Goal: Information Seeking & Learning: Find specific fact

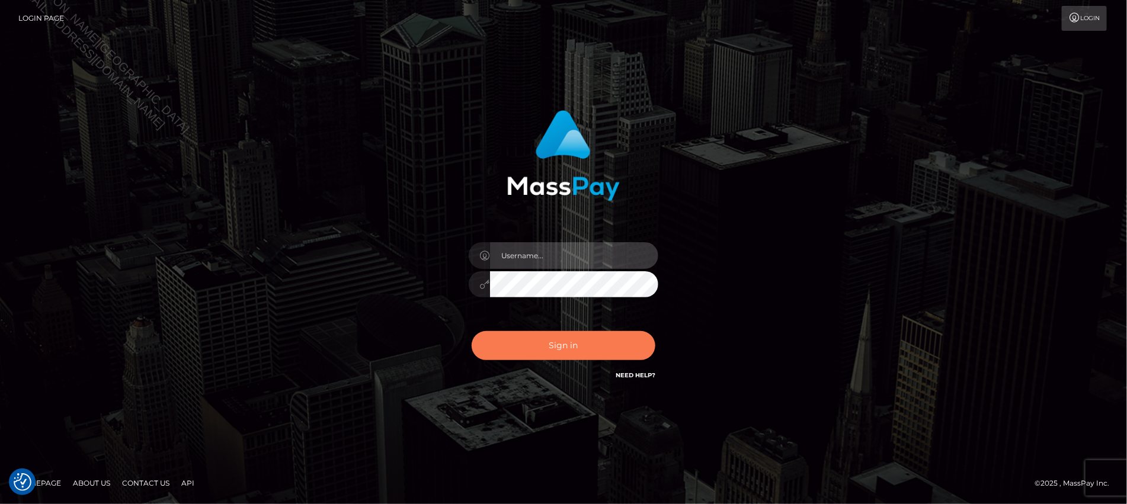
type input "Jiecel"
drag, startPoint x: 560, startPoint y: 340, endPoint x: 472, endPoint y: 386, distance: 99.1
click at [560, 340] on button "Sign in" at bounding box center [564, 345] width 184 height 29
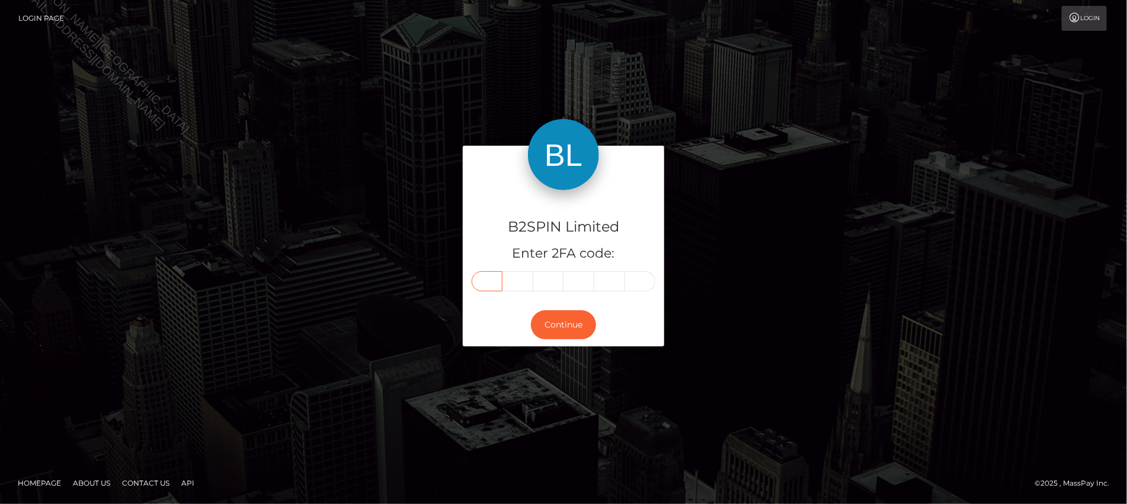
click at [484, 276] on input "text" at bounding box center [487, 281] width 31 height 20
type input "7"
type input "8"
type input "0"
type input "2"
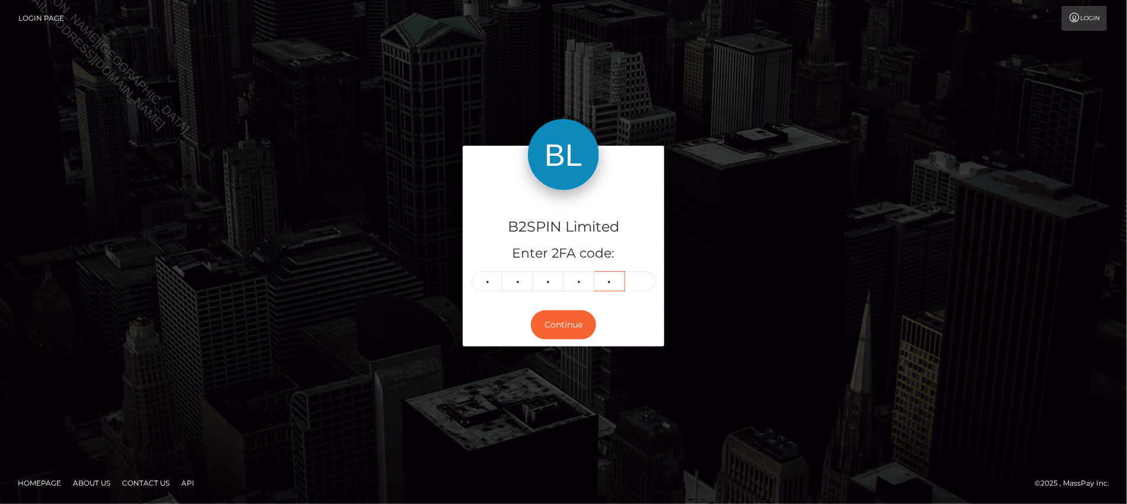
type input "7"
type input "6"
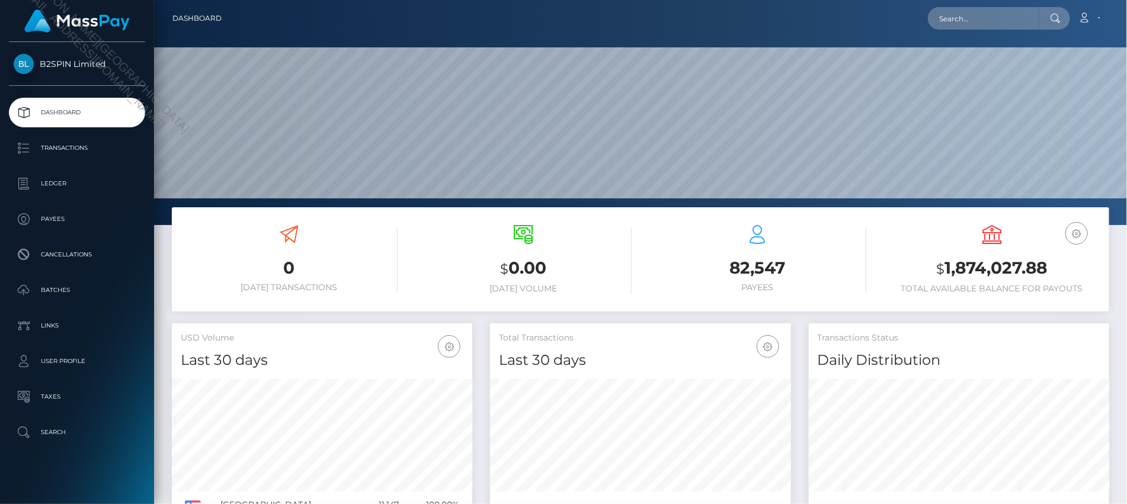
scroll to position [209, 300]
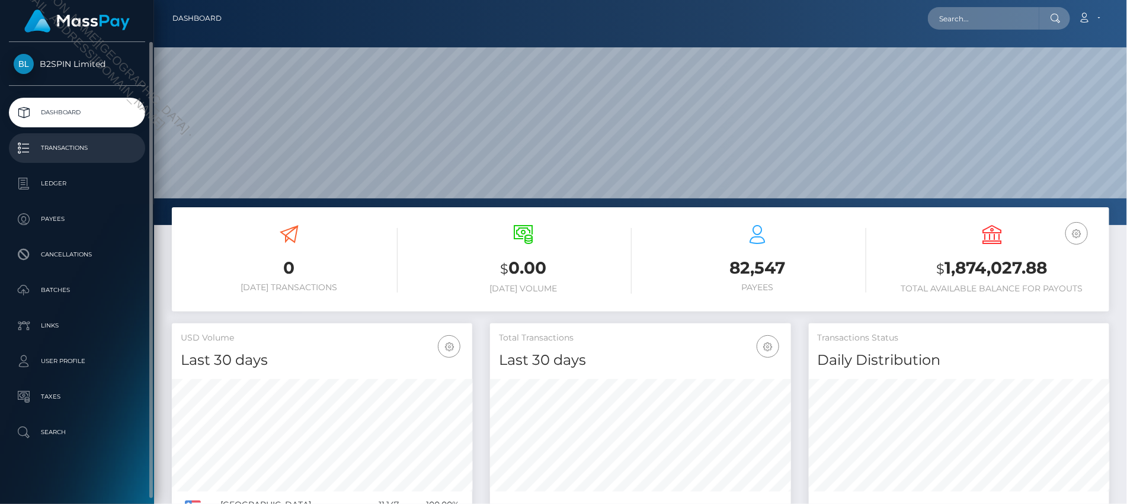
click at [65, 149] on p "Transactions" at bounding box center [77, 148] width 127 height 18
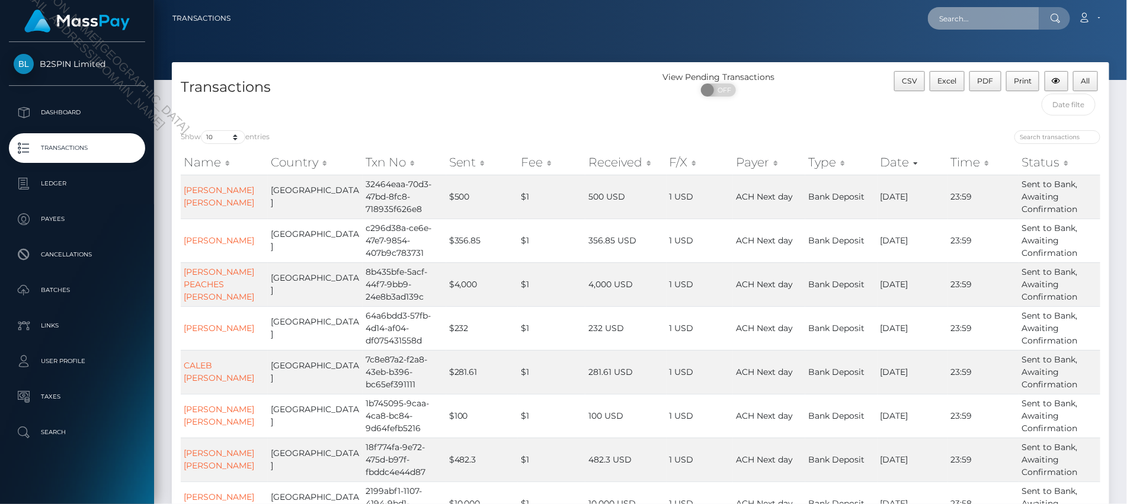
click at [990, 21] on input "text" at bounding box center [983, 18] width 111 height 23
paste input "15bfd661-34c8-4596-a0ae-2ddceba6dc81"
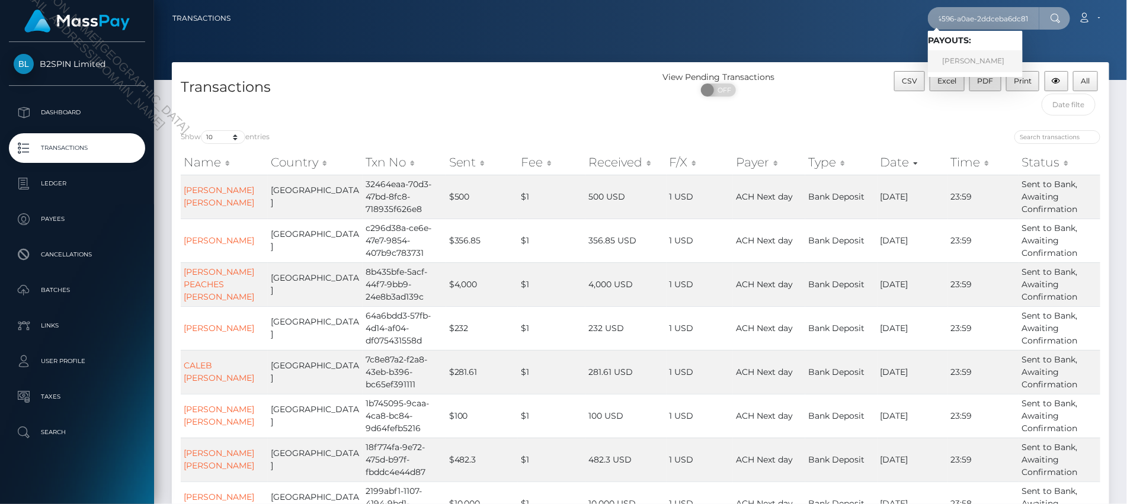
type input "15bfd661-34c8-4596-a0ae-2ddceba6dc81"
click at [986, 70] on link "CHRISTOPHER PAUL SCHAETZ" at bounding box center [975, 61] width 95 height 22
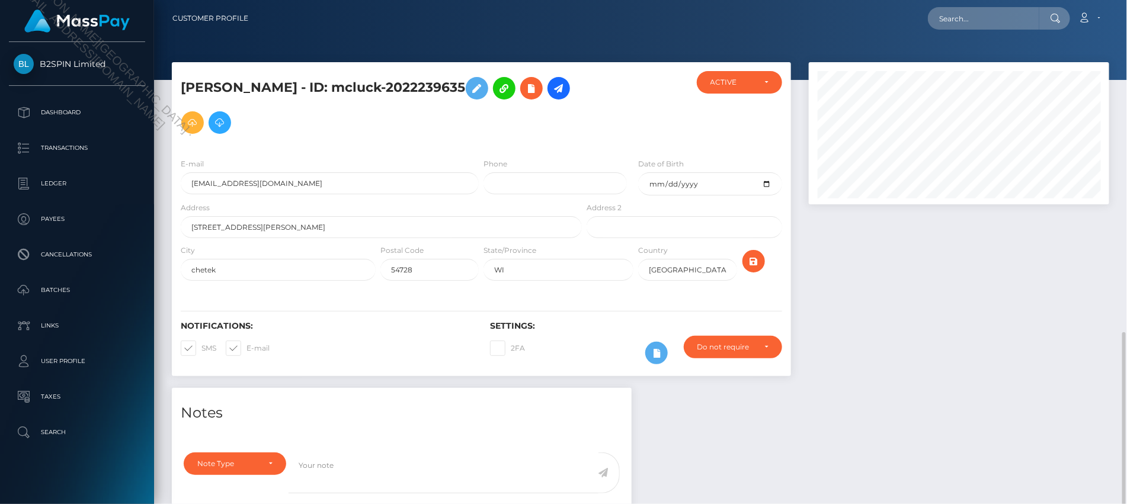
scroll to position [232, 0]
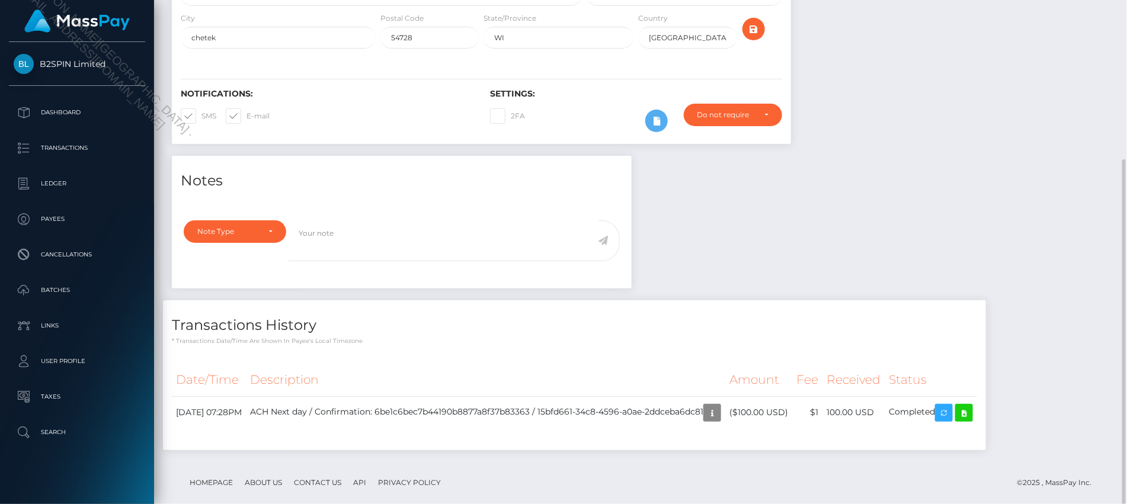
click at [775, 492] on div "CHRISTOPHER PAUL SCHAETZ - ID: mcluck-2022239635 CLOSED" at bounding box center [640, 175] width 973 height 691
click at [719, 406] on icon "button" at bounding box center [712, 413] width 14 height 15
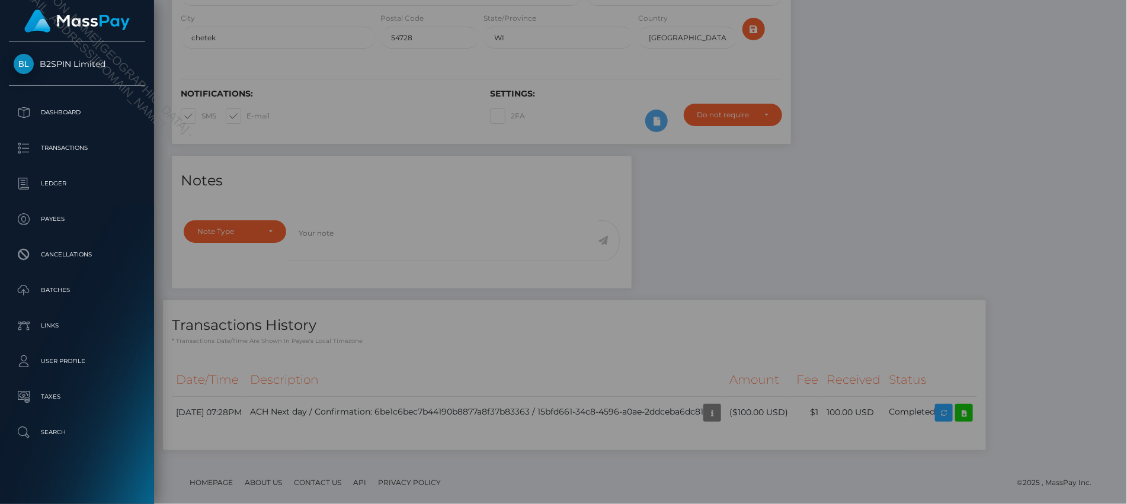
scroll to position [0, 0]
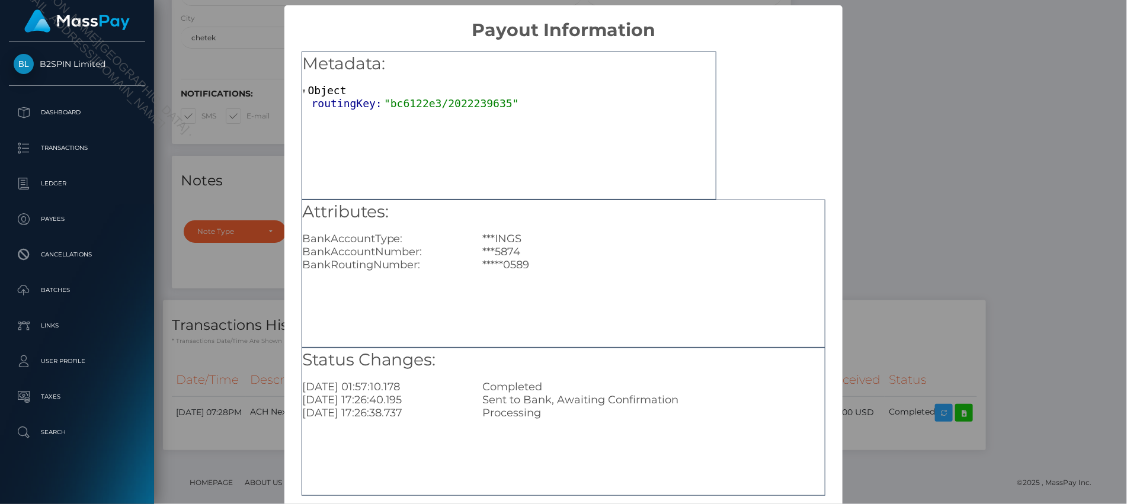
click at [907, 123] on div "× Payout Information Metadata: Object routingKey: "bc6122e3/2022239635" Attribu…" at bounding box center [563, 252] width 1127 height 504
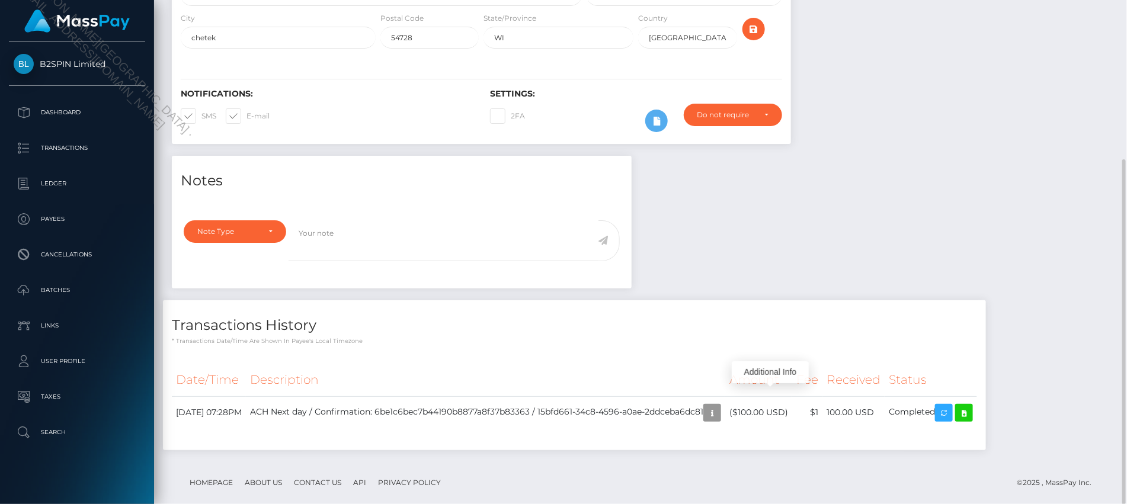
scroll to position [142, 300]
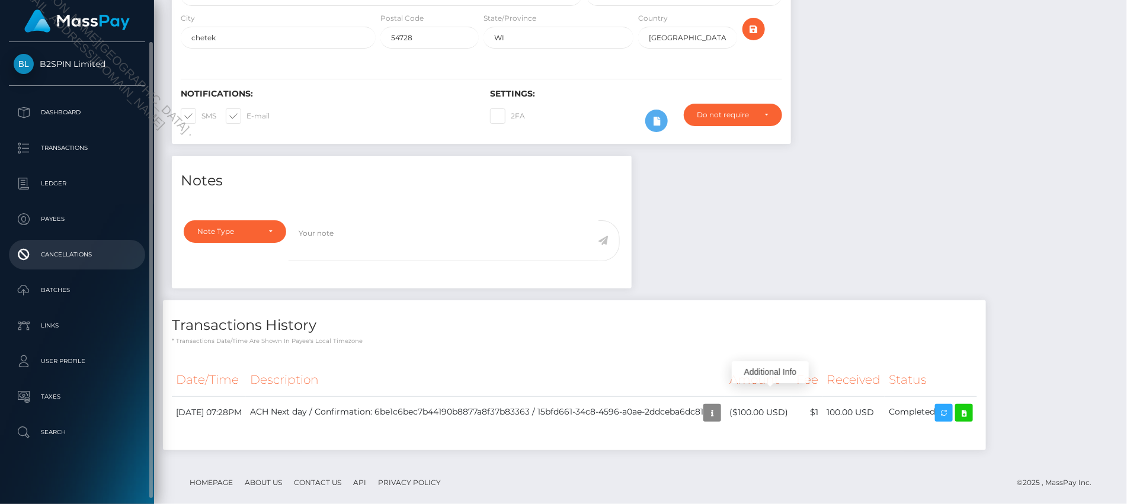
click at [72, 258] on p "Cancellations" at bounding box center [77, 255] width 127 height 18
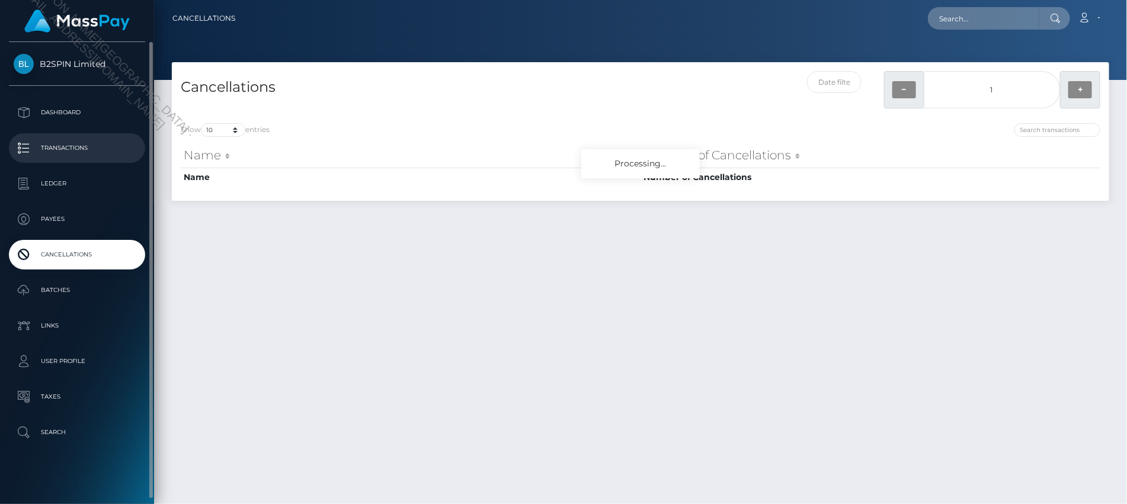
click at [68, 152] on p "Transactions" at bounding box center [77, 148] width 127 height 18
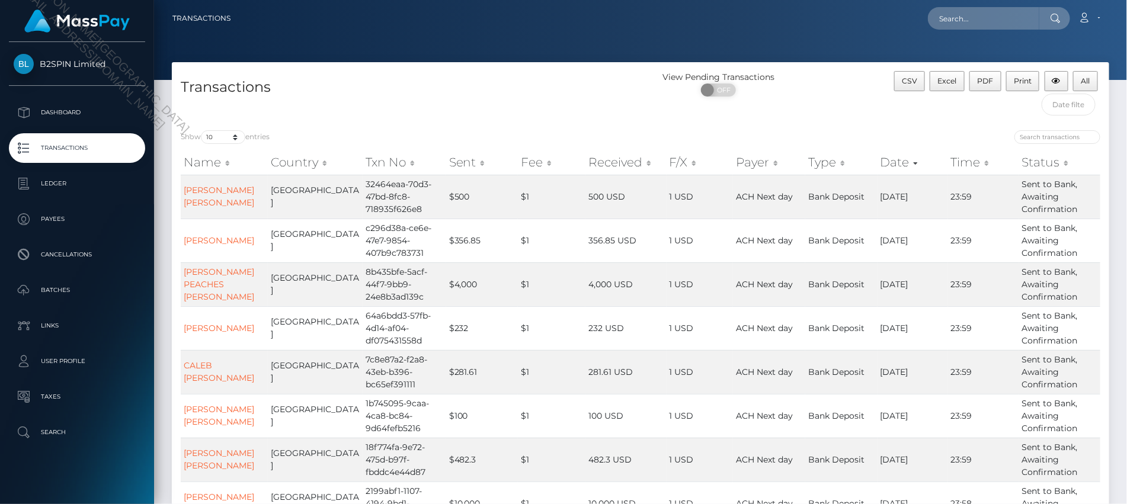
click at [224, 124] on div "Show 10 25 50 100 250 500 1,000 3,500 entries Name Country Txn No Sent Fee Rece…" at bounding box center [641, 391] width 938 height 540
click at [226, 140] on select "10 25 50 100 250 500 1,000 3,500" at bounding box center [223, 137] width 44 height 14
select select "3500"
click at [202, 130] on select "10 25 50 100 250 500 1,000 3,500" at bounding box center [223, 137] width 44 height 14
click at [738, 91] on div "ON OFF" at bounding box center [719, 93] width 156 height 19
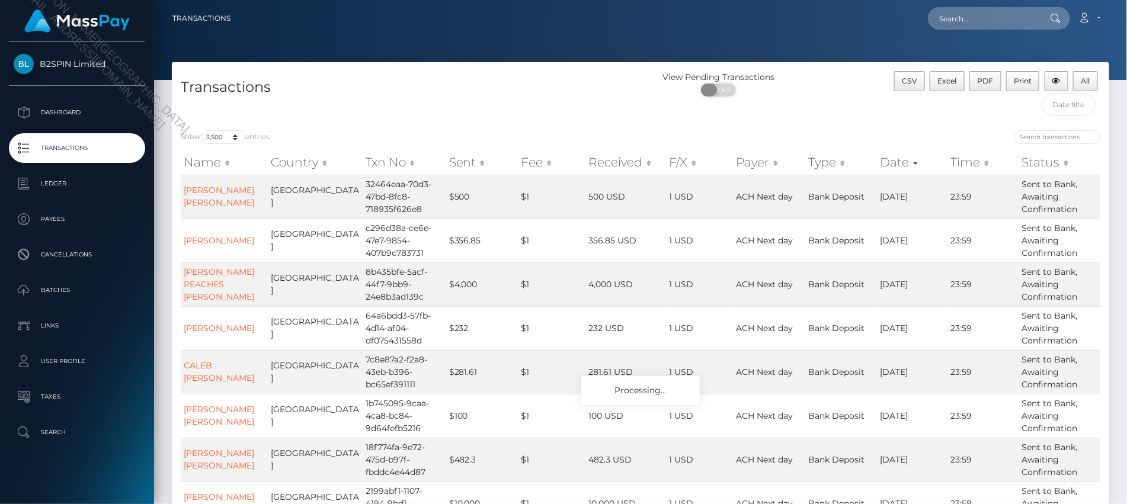
click at [715, 90] on span at bounding box center [709, 90] width 16 height 13
checkbox input "true"
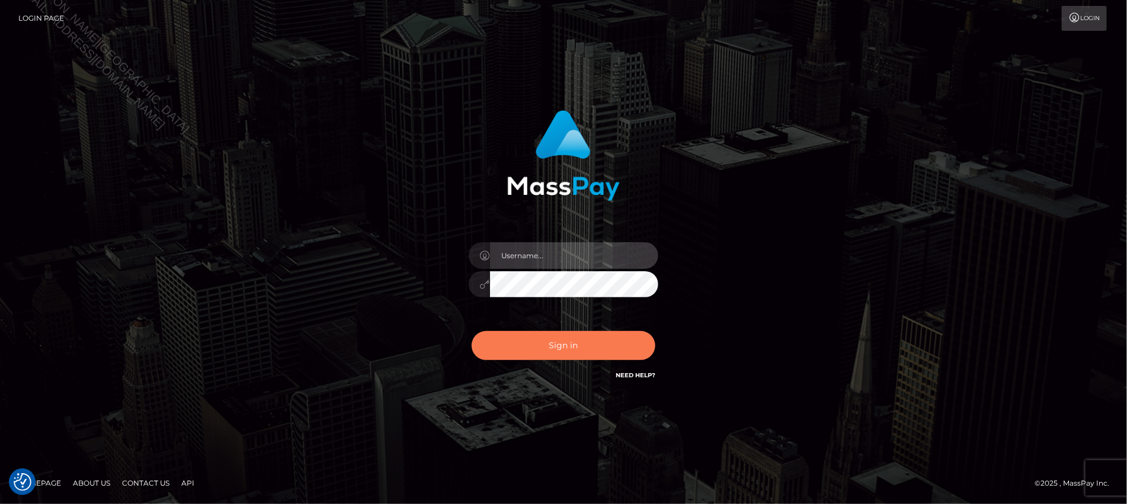
type input "Jiecel"
click at [581, 351] on button "Sign in" at bounding box center [564, 345] width 184 height 29
type input "Jiecel"
click at [572, 343] on button "Sign in" at bounding box center [564, 345] width 184 height 29
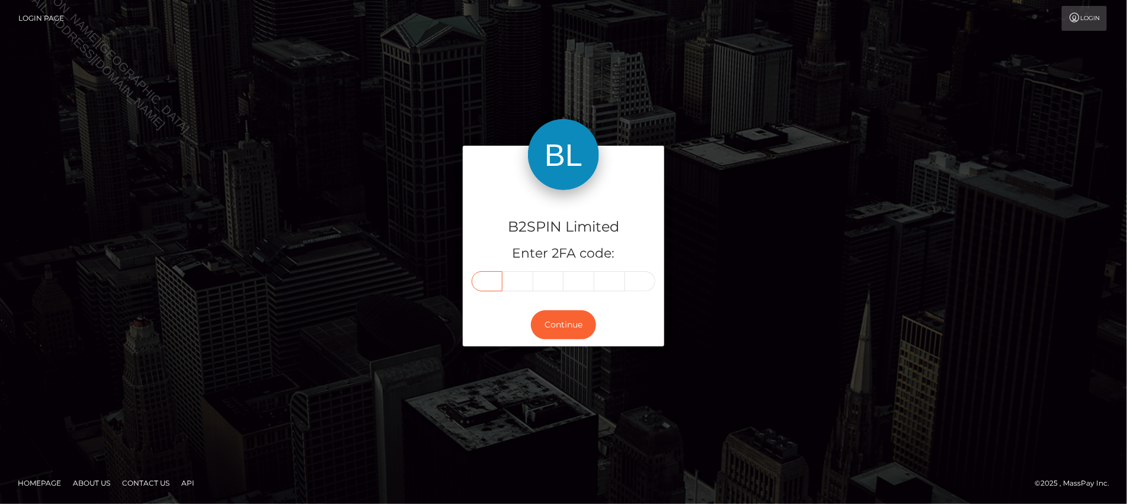
click at [489, 274] on input "text" at bounding box center [487, 281] width 31 height 20
type input "1"
type input "2"
type input "1"
type input "6"
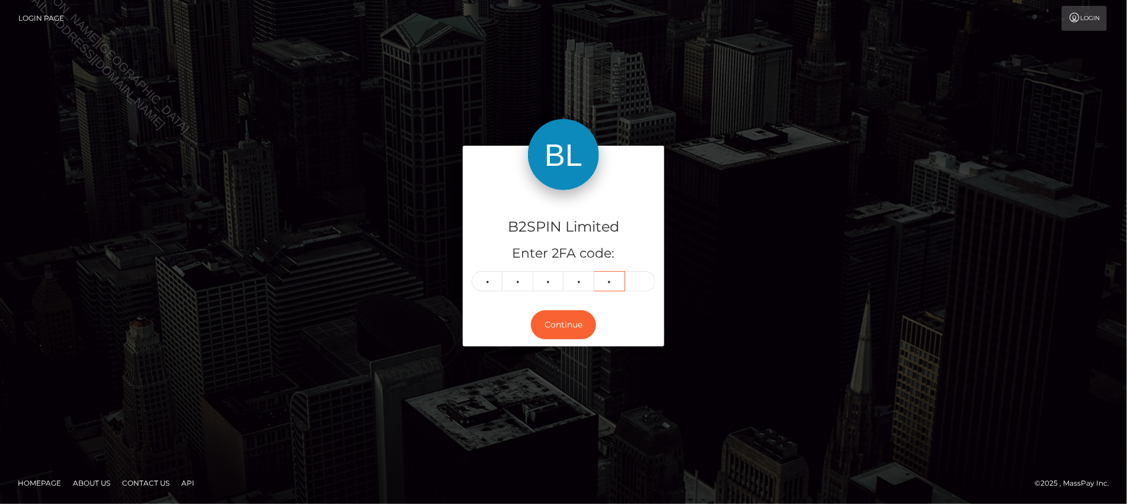
type input "1"
type input "3"
click at [1003, 458] on div "B2SPIN Limited Enter 2FA code: 1 2 1 6 1 3 121613 Continue Homepage" at bounding box center [563, 252] width 1127 height 504
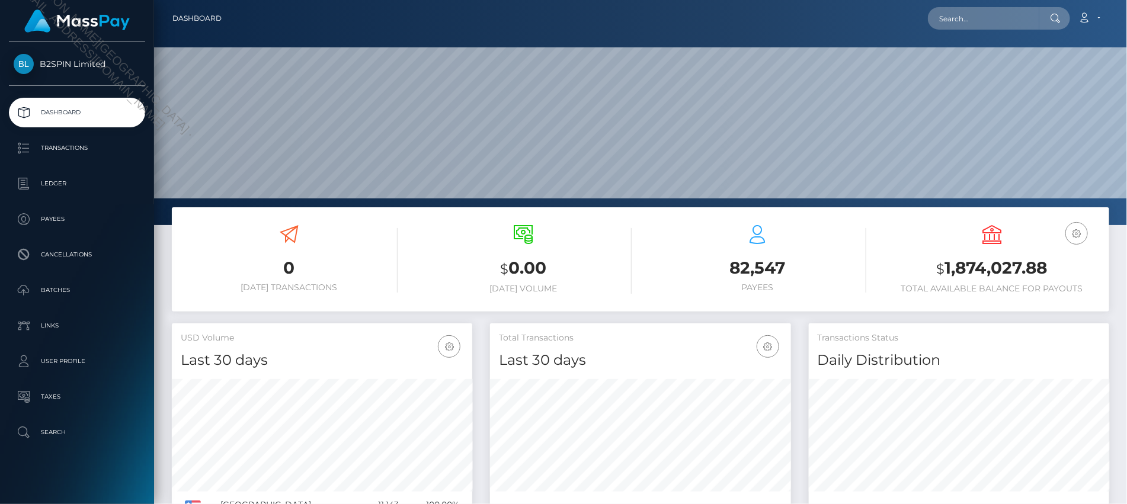
scroll to position [209, 300]
click at [974, 25] on input "text" at bounding box center [983, 18] width 111 height 23
paste input "d05dd24b-88ba-4942-8f5f-7f997179e2d1"
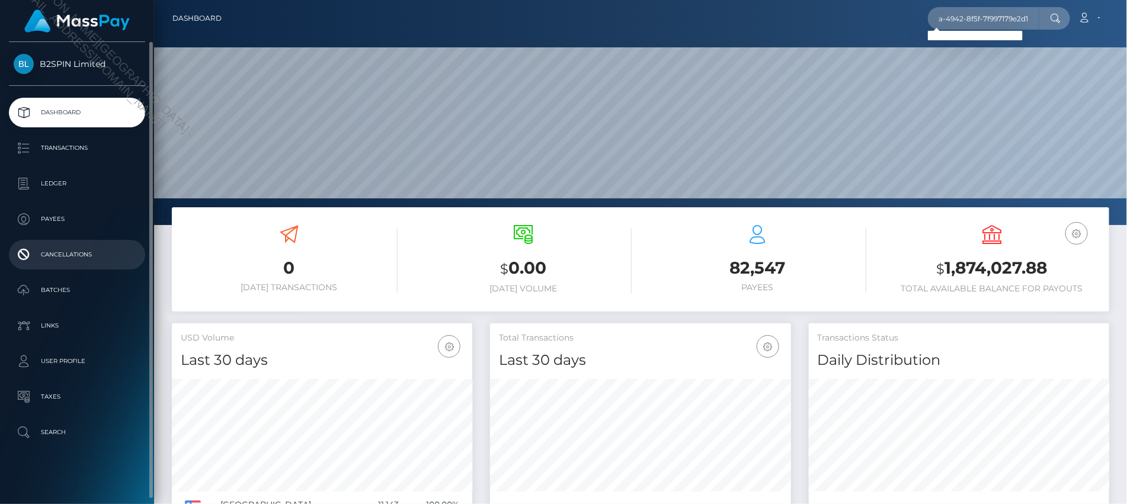
scroll to position [0, 0]
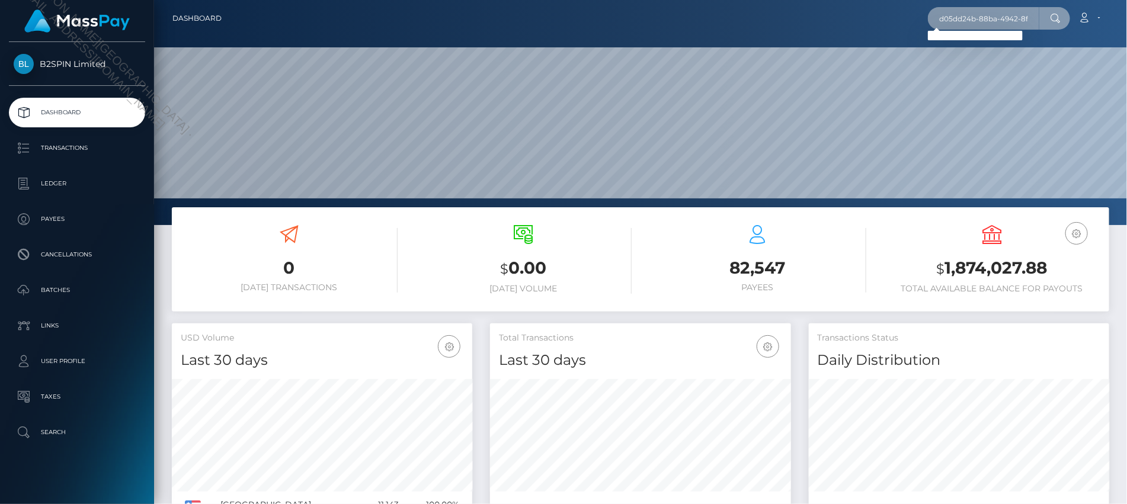
click at [993, 22] on input "d05dd24b-88ba-4942-8f5f-7f997179e2d1" at bounding box center [983, 18] width 111 height 23
paste input "1652927539"
click at [1003, 14] on input "1652927539" at bounding box center [983, 18] width 111 height 23
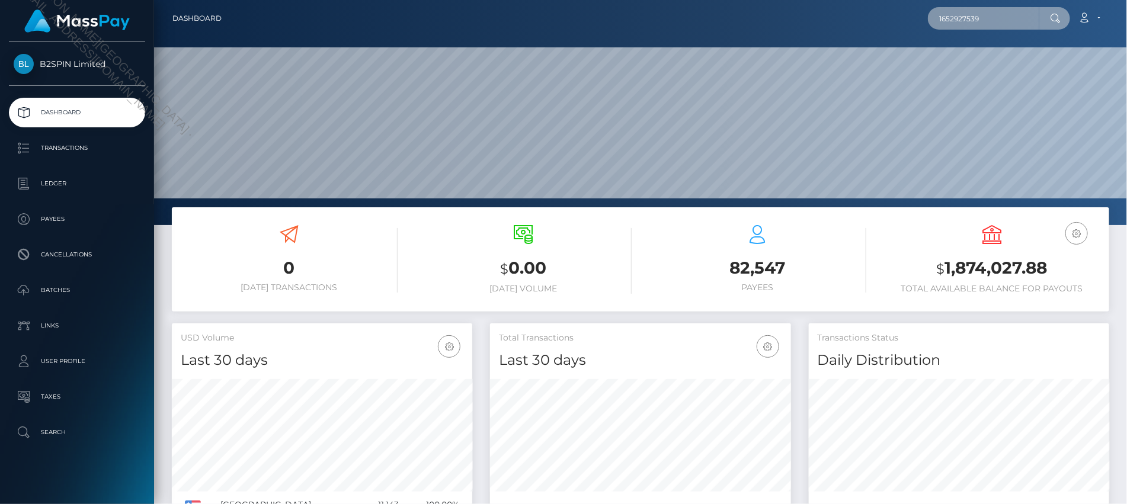
click at [1003, 14] on input "1652927539" at bounding box center [983, 18] width 111 height 23
paste input "d3c7095c-deb8-4eb7-9af1-ba85dd73e354"
click at [1008, 16] on input "d3c7095c-deb8-4eb7-9af1-ba85dd73e354" at bounding box center [983, 18] width 111 height 23
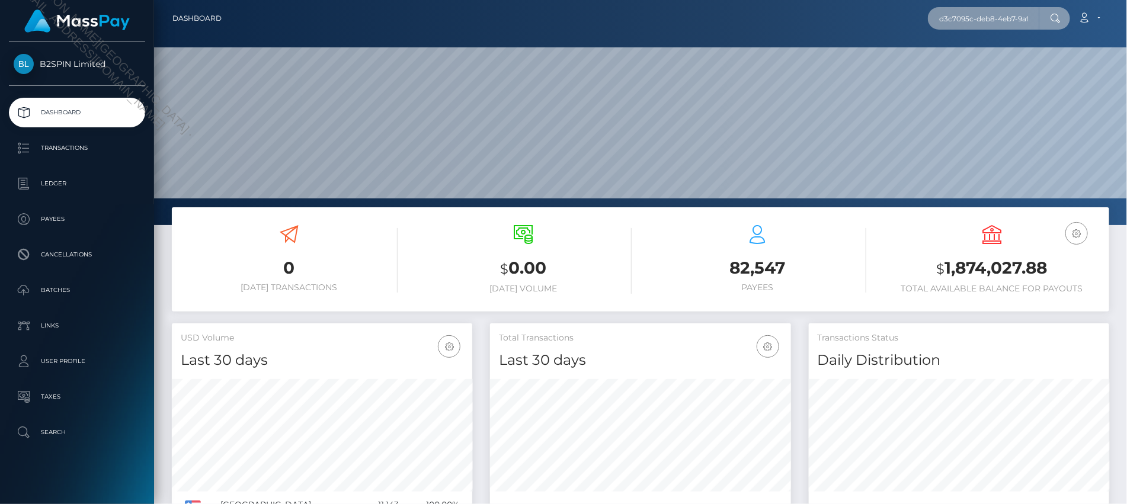
click at [1008, 16] on input "d3c7095c-deb8-4eb7-9af1-ba85dd73e354" at bounding box center [983, 18] width 111 height 23
paste input "859970967"
type input "859970967"
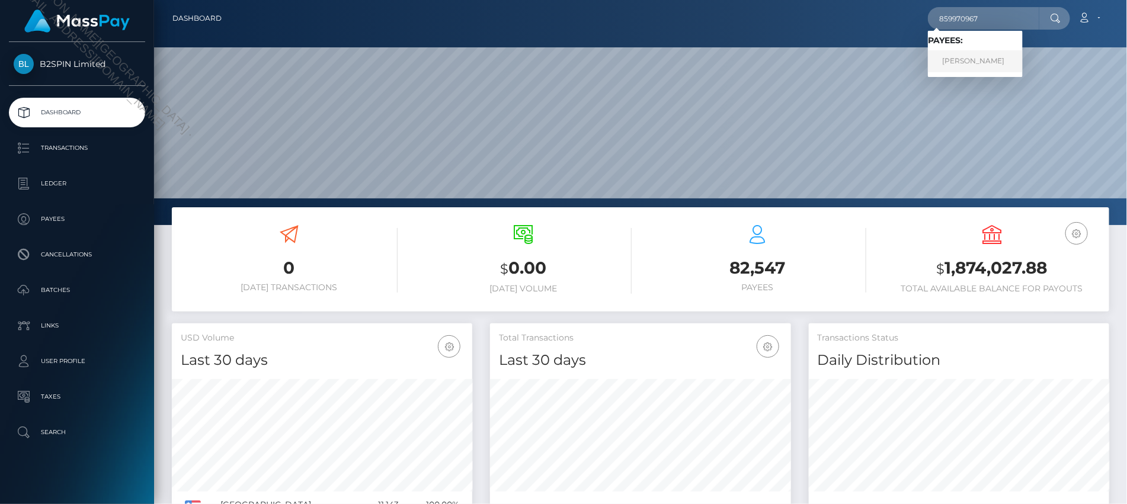
click at [968, 57] on link "KENNETH WAYNE GEORGE" at bounding box center [975, 61] width 95 height 22
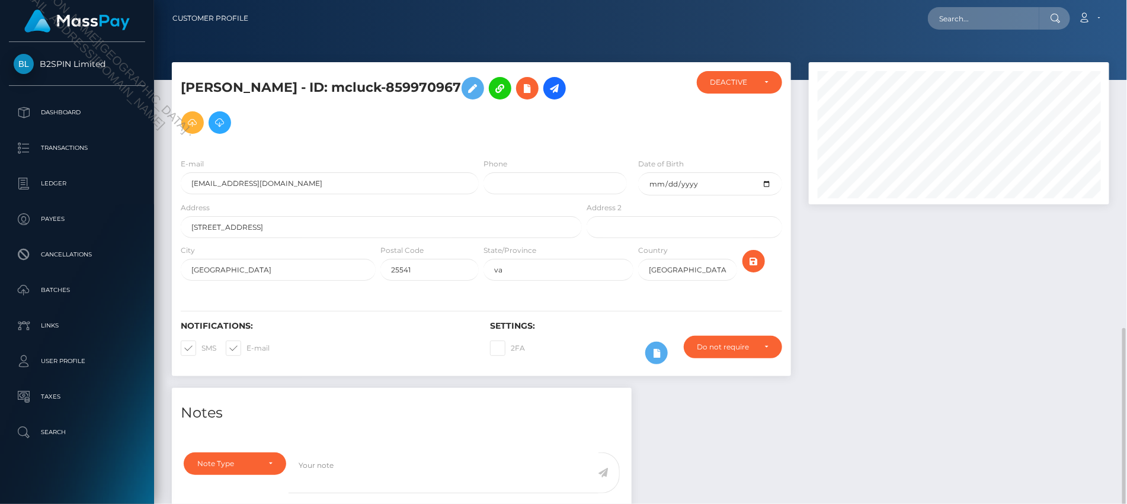
scroll to position [142, 300]
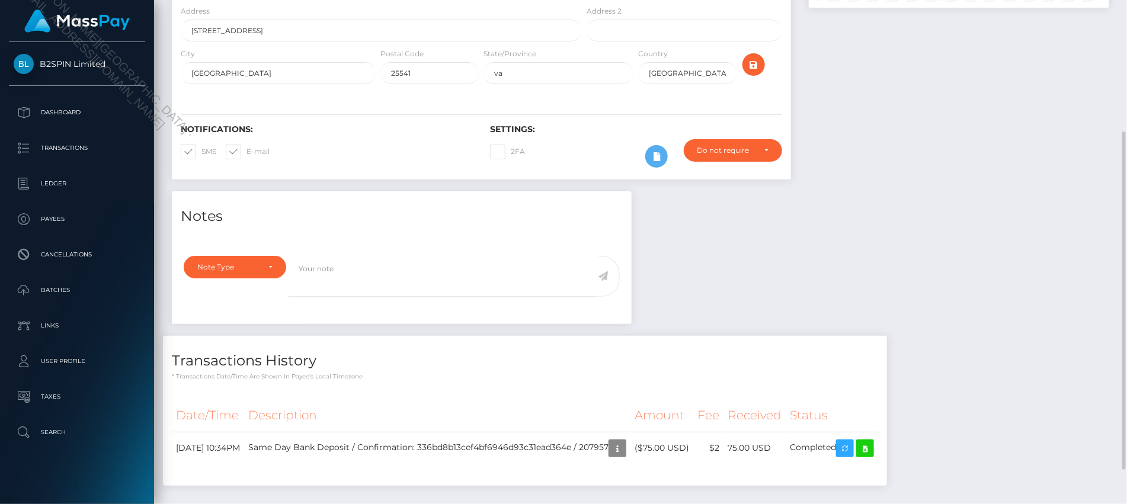
click at [1101, 277] on div "Notes Note Type Compliance Clear Compliance General Note Type" at bounding box center [640, 344] width 955 height 306
click at [1092, 274] on div "Notes Note Type Compliance Clear Compliance General Note Type" at bounding box center [640, 344] width 955 height 306
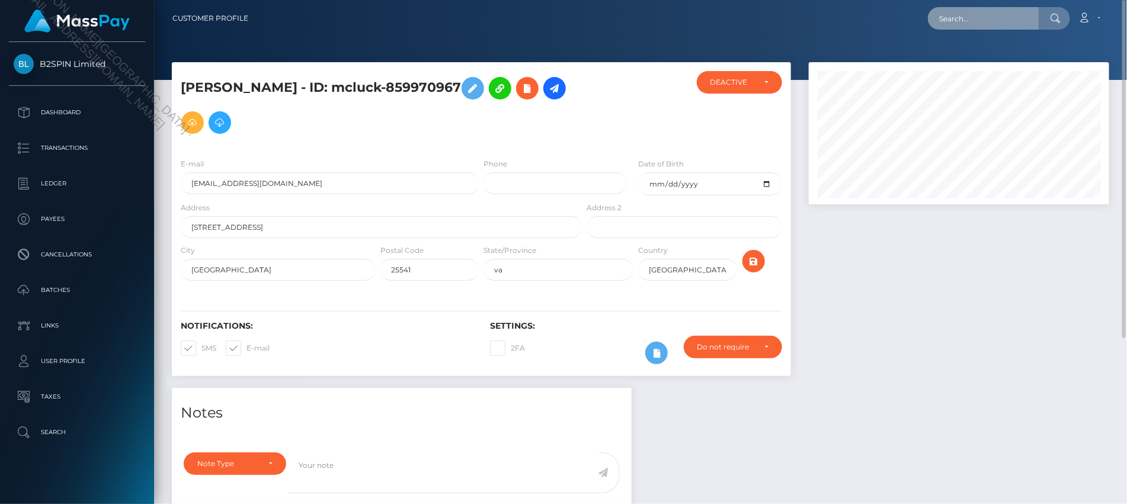
click at [967, 27] on input "text" at bounding box center [983, 18] width 111 height 23
paste input "d05dd24b-88ba-4942-8f5f-7f997179e2d1"
click at [1097, 218] on div at bounding box center [959, 225] width 318 height 326
click at [977, 24] on input "d05dd24b-88ba-4942-8f5f-7f997179e2d1" at bounding box center [983, 18] width 111 height 23
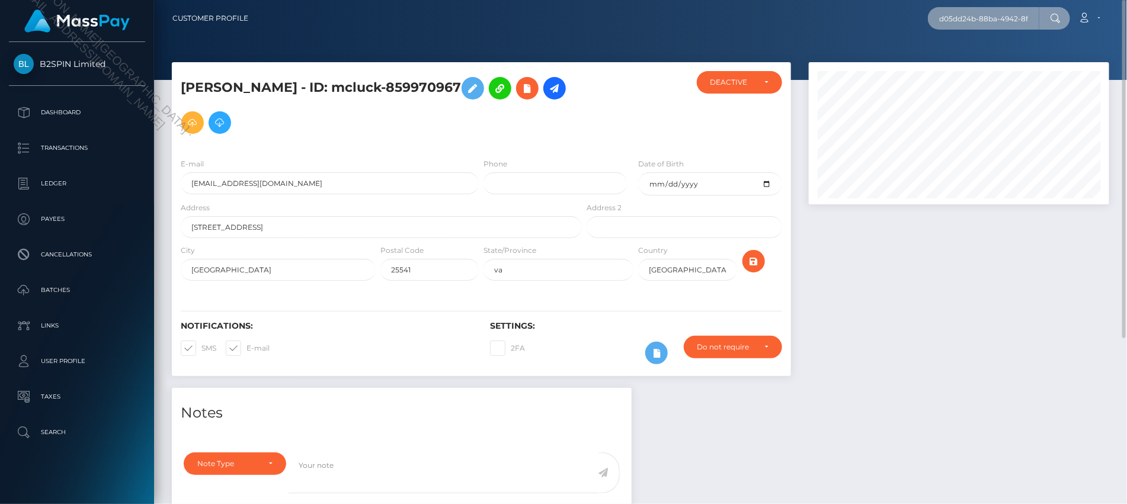
click at [977, 24] on input "d05dd24b-88ba-4942-8f5f-7f997179e2d1" at bounding box center [983, 18] width 111 height 23
paste input "3c7095c-deb8-4eb7-9af1-ba85dd73e354"
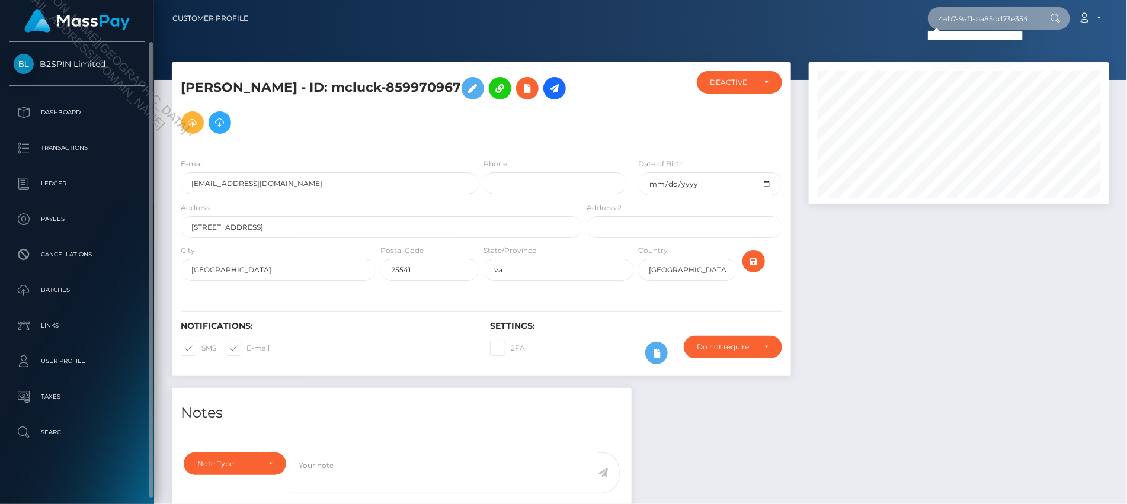
type input "d3c7095c-deb8-4eb7-9af1-ba85dd73e354"
